Goal: Task Accomplishment & Management: Use online tool/utility

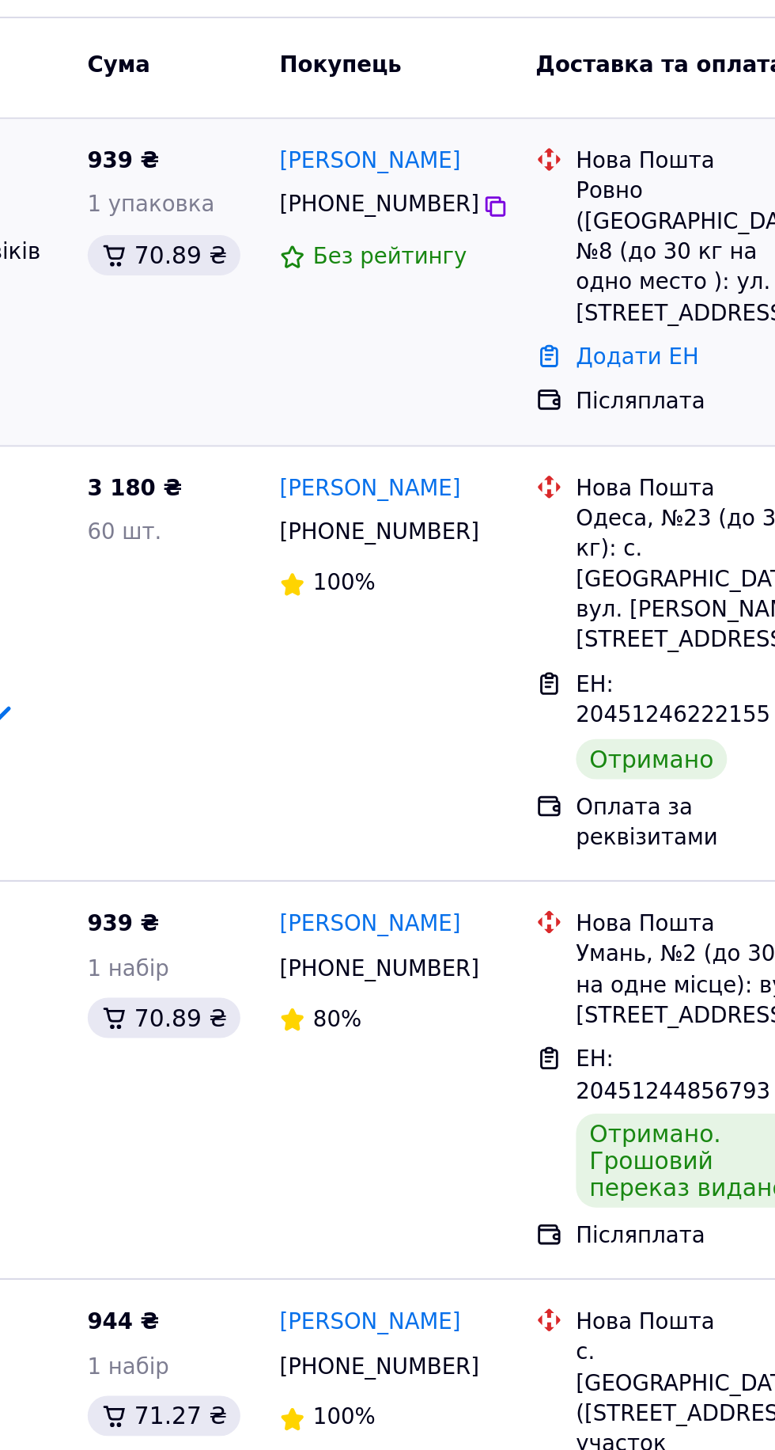
click at [549, 302] on div "Ровно ([GEOGRAPHIC_DATA].), №8 (до 30 кг на одно место ): ул. [STREET_ADDRESS]" at bounding box center [583, 287] width 113 height 72
click at [555, 330] on link "Додати ЕН" at bounding box center [556, 336] width 58 height 12
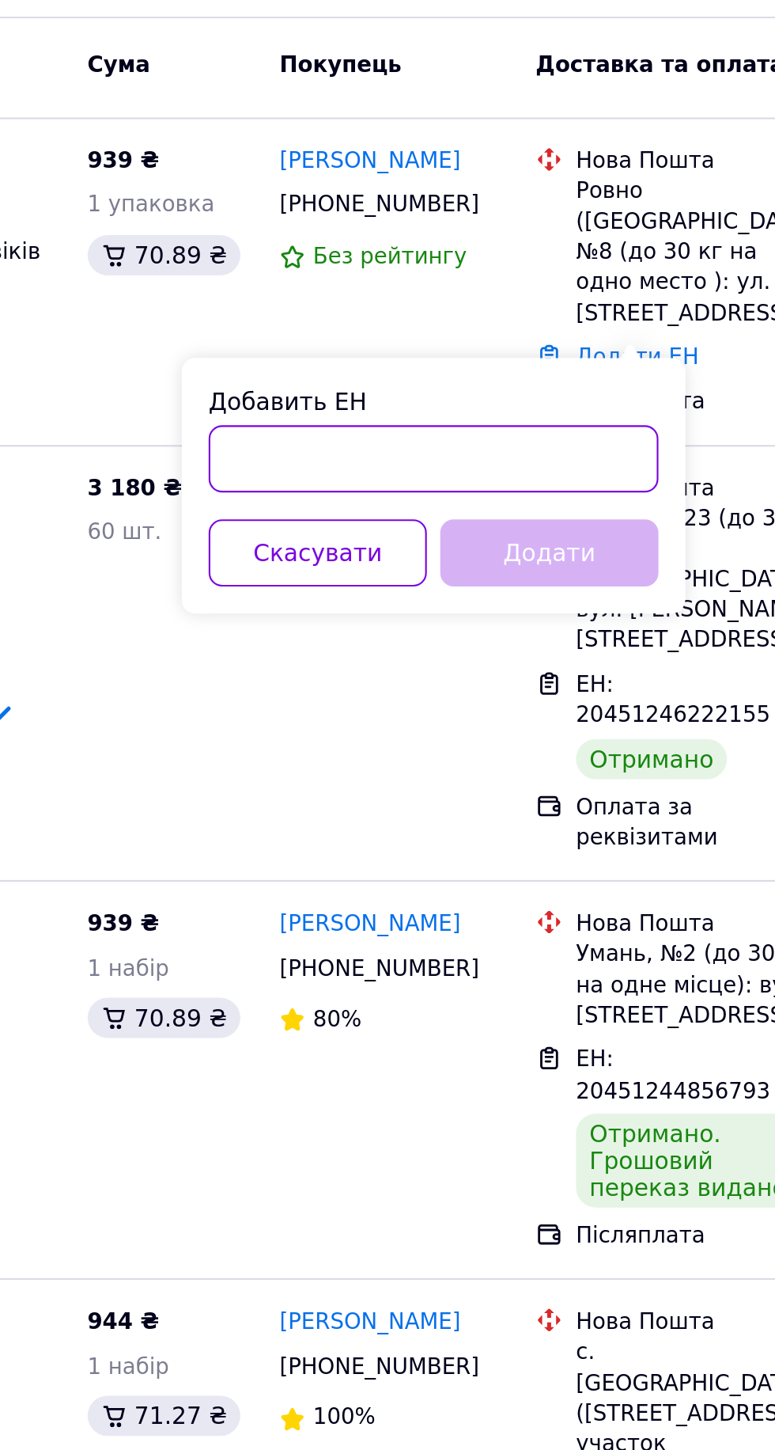
click at [426, 388] on input "Добавить ЕН" at bounding box center [460, 384] width 212 height 32
click at [417, 381] on input "Добавить ЕН" at bounding box center [460, 384] width 212 height 32
click at [410, 385] on input "Добавить ЕН" at bounding box center [460, 384] width 212 height 32
click at [407, 382] on input "Добавить ЕН" at bounding box center [460, 384] width 212 height 32
paste input "20451247266582"
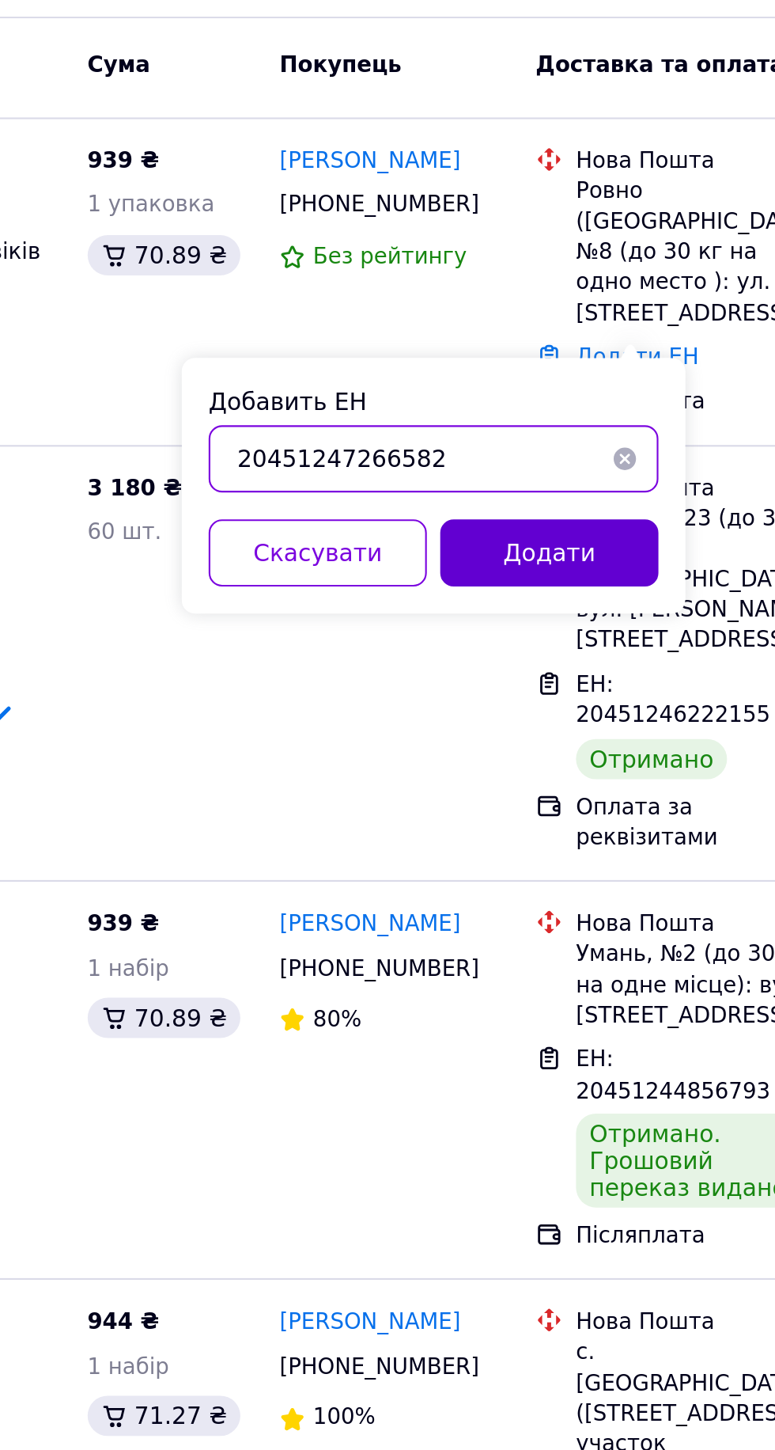
type input "20451247266582"
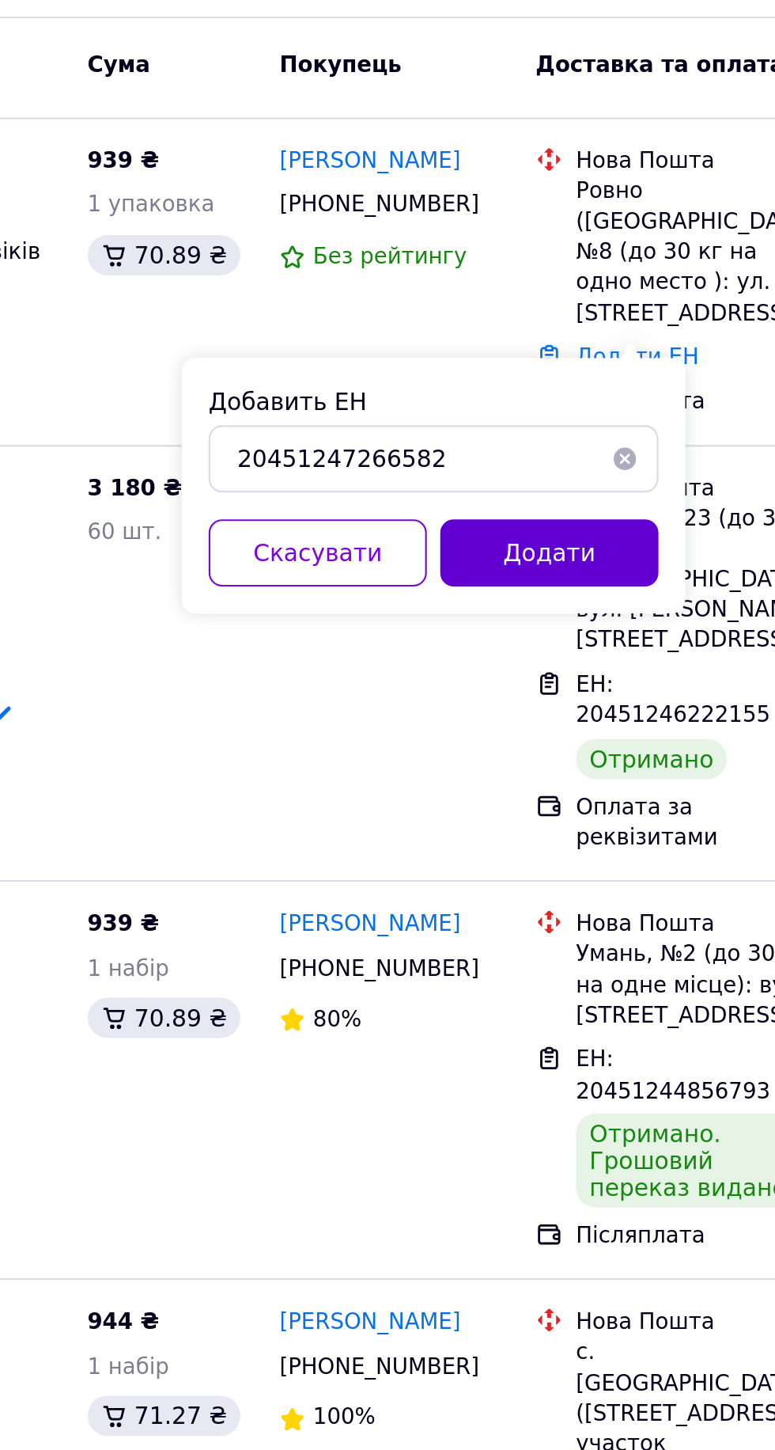
click at [525, 439] on button "Додати" at bounding box center [514, 428] width 103 height 32
